Goal: Task Accomplishment & Management: Manage account settings

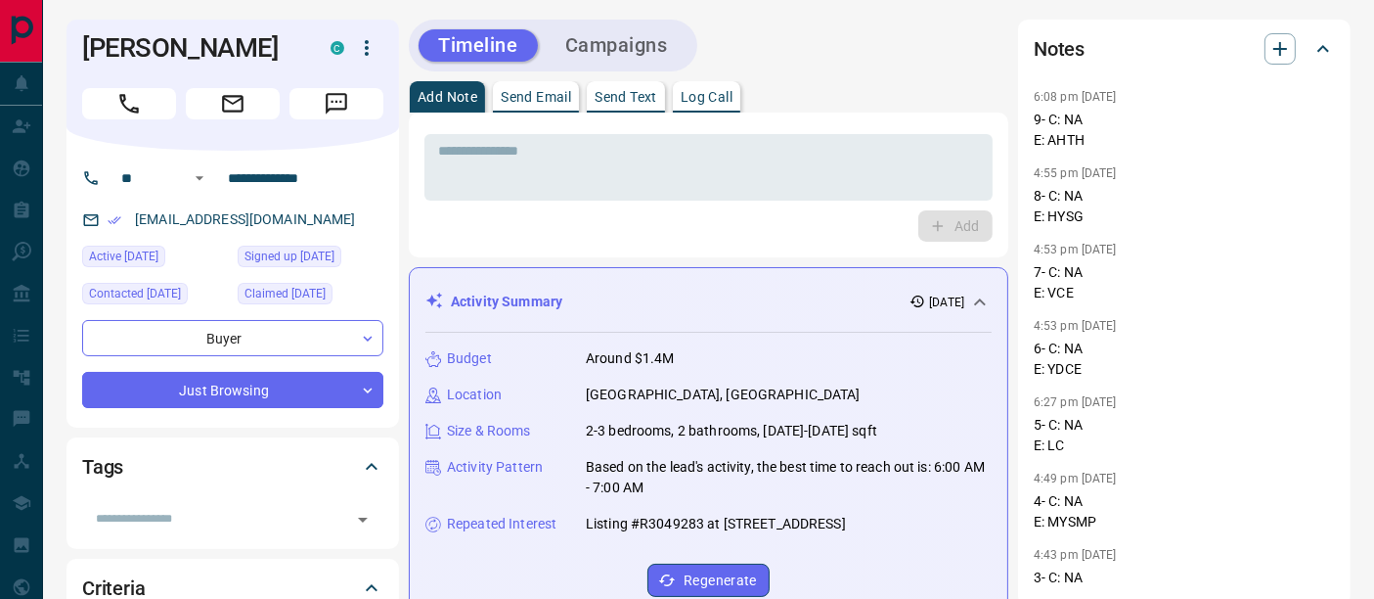
click at [703, 99] on p "Log Call" at bounding box center [707, 97] width 52 height 14
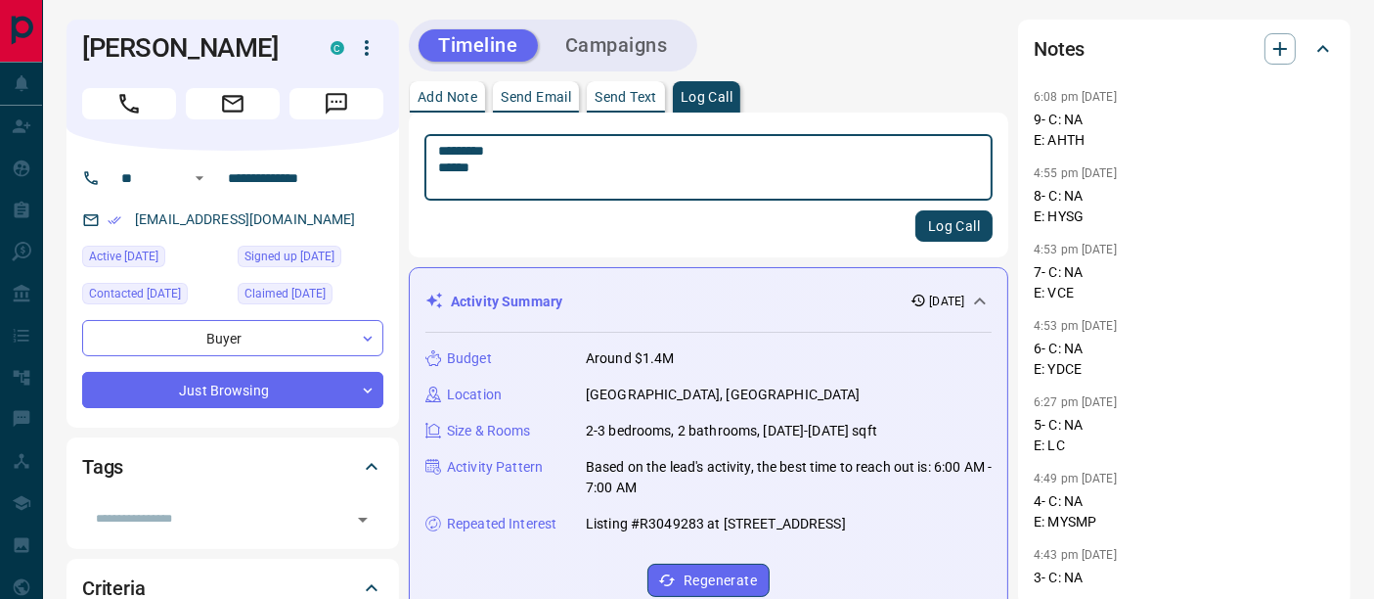
type textarea "********* ******"
click at [936, 222] on button "Log Call" at bounding box center [953, 225] width 77 height 31
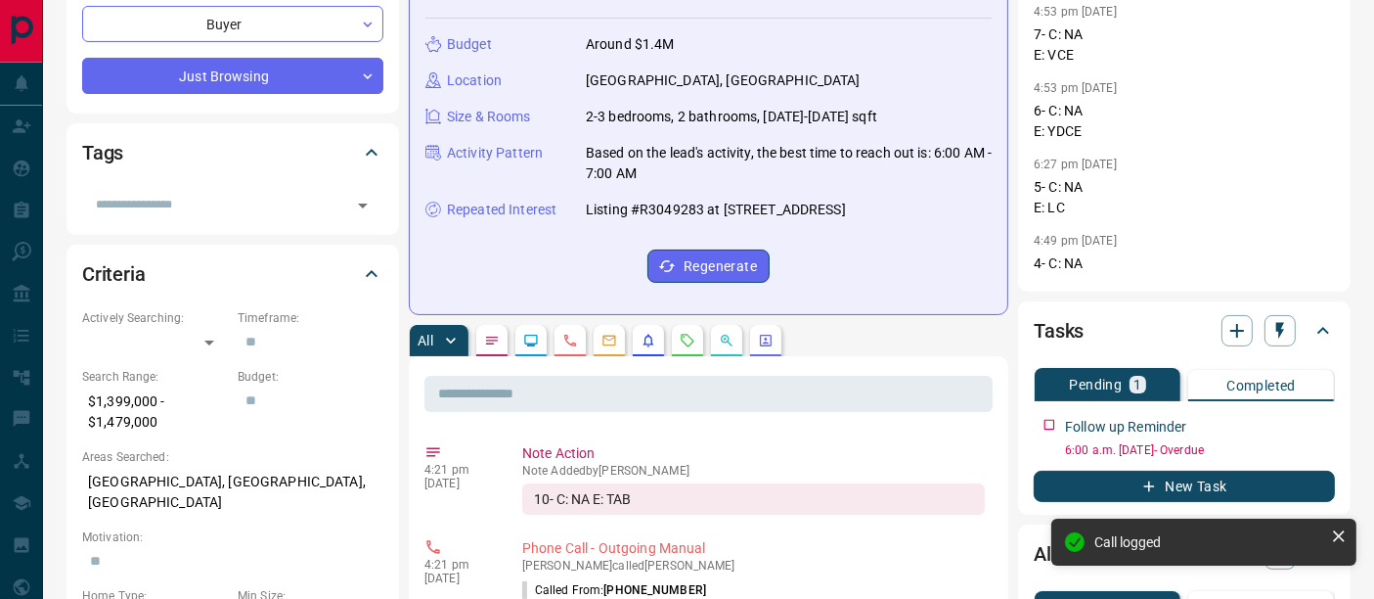
scroll to position [326, 0]
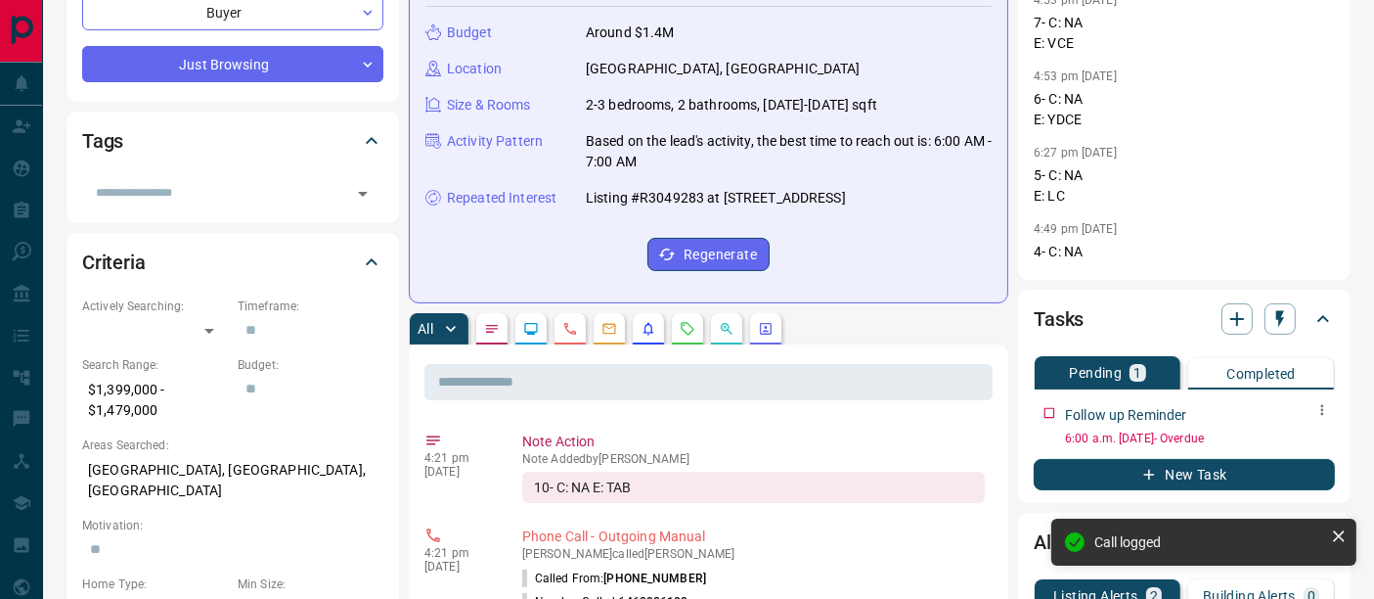
click at [1313, 415] on button "button" at bounding box center [1322, 409] width 25 height 25
click at [1308, 429] on ul "Edit Delete" at bounding box center [1291, 461] width 86 height 74
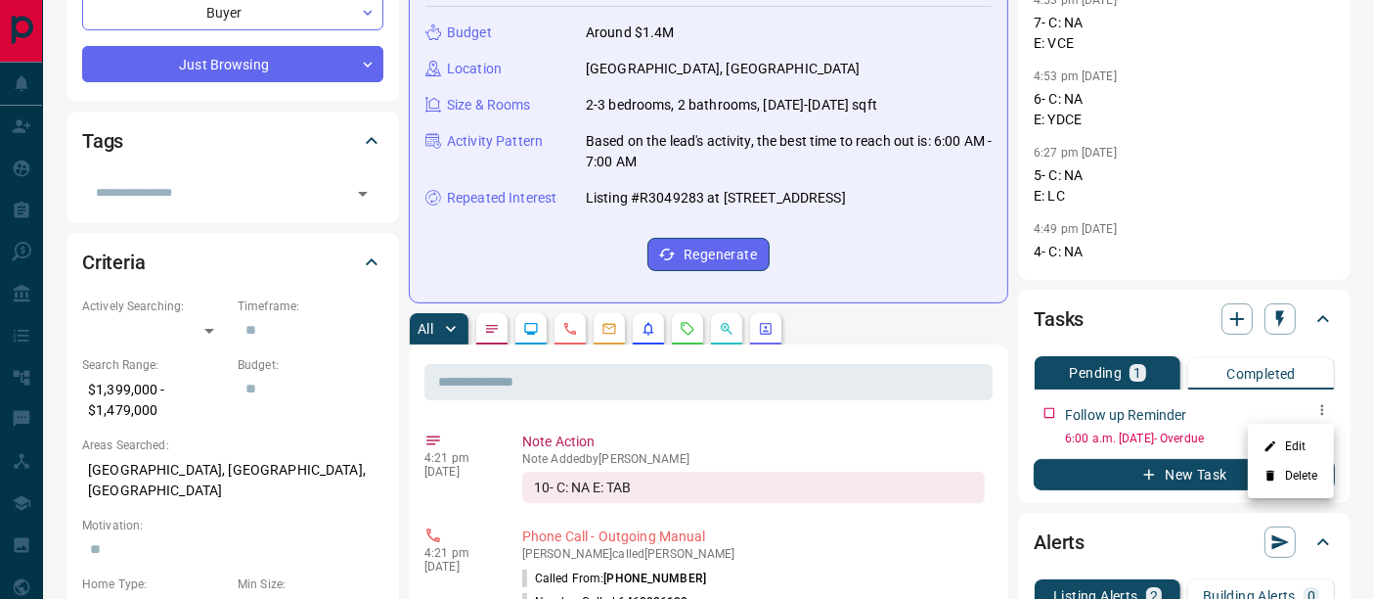
click at [1299, 445] on li "Edit" at bounding box center [1291, 445] width 86 height 29
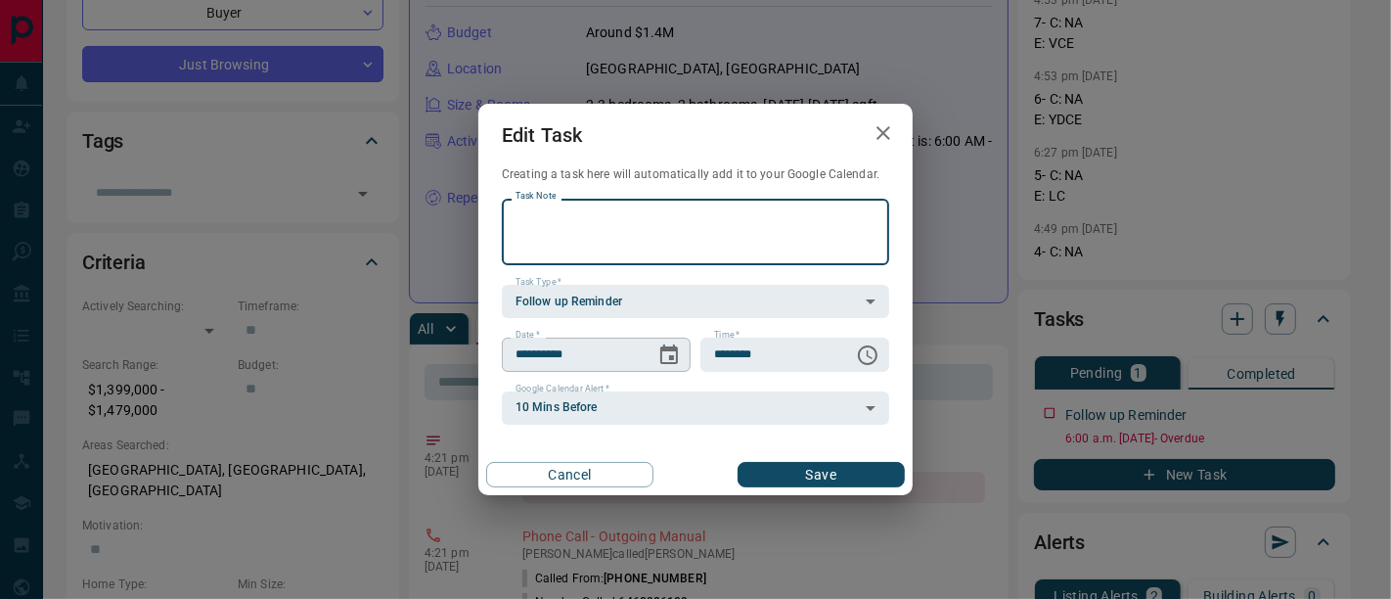
click at [669, 355] on icon "Choose date, selected date is Oct 14, 2025" at bounding box center [669, 354] width 18 height 20
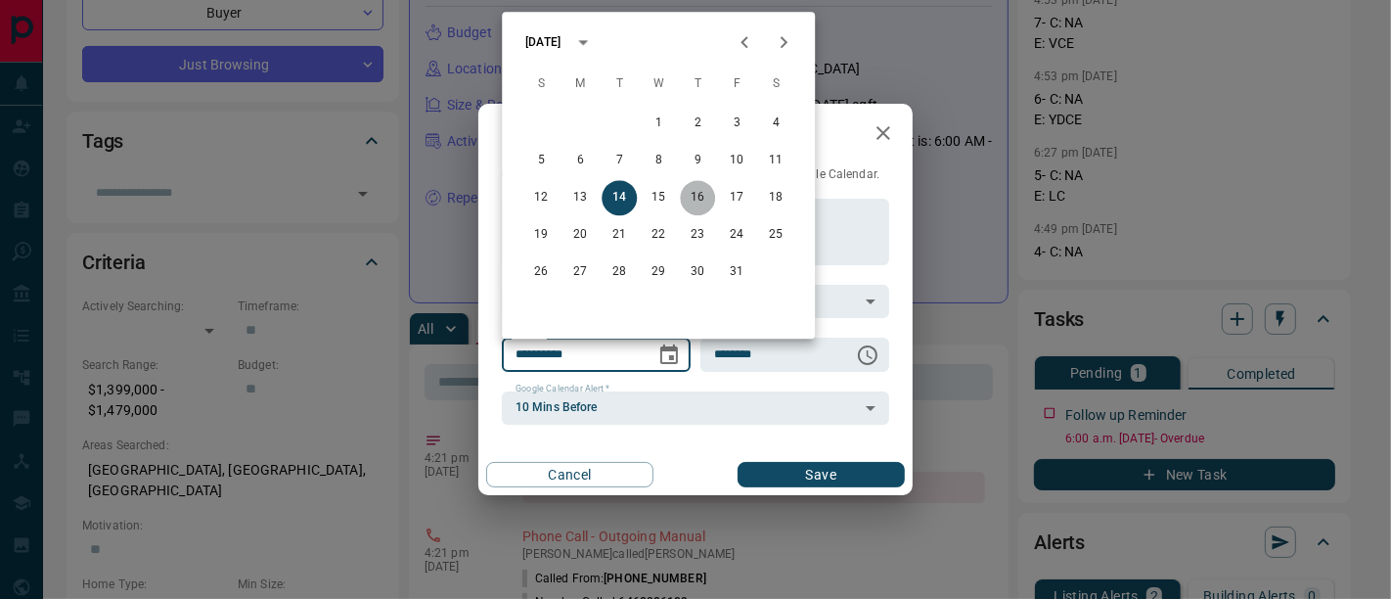
click at [698, 199] on button "16" at bounding box center [697, 197] width 35 height 35
type input "**********"
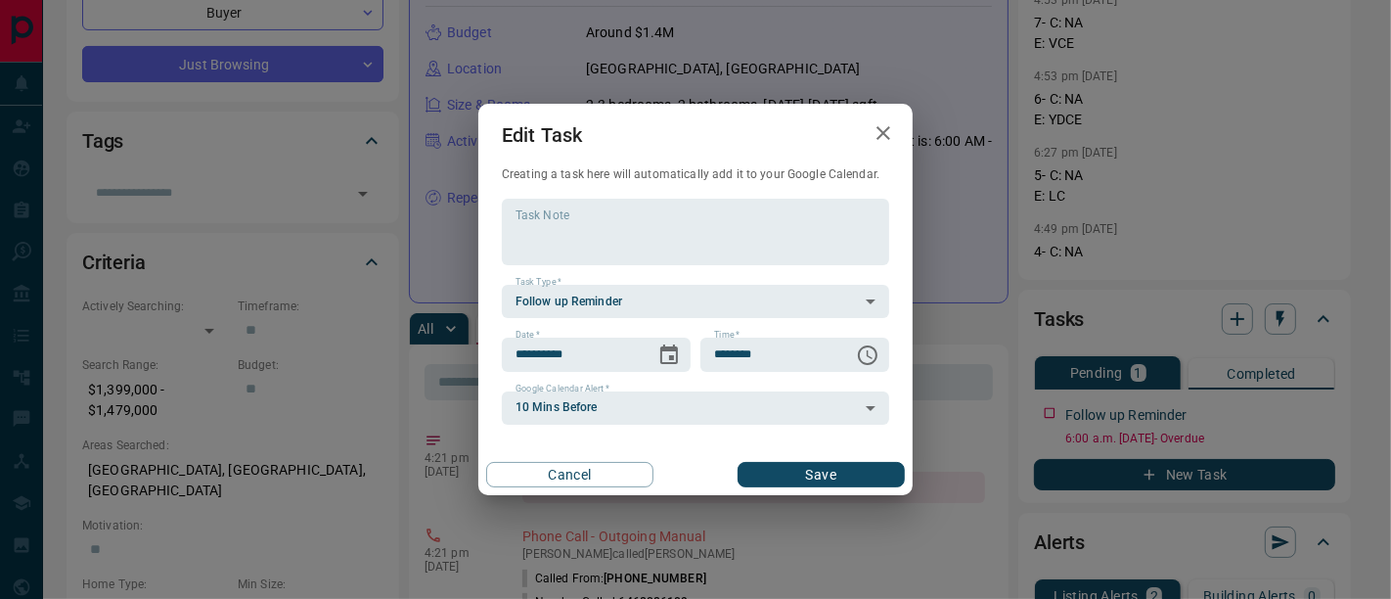
click at [774, 470] on button "Save" at bounding box center [820, 474] width 167 height 25
